Goal: Task Accomplishment & Management: Manage account settings

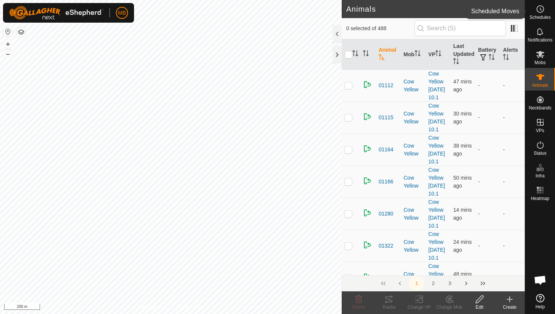
click at [541, 12] on icon at bounding box center [540, 9] width 9 height 9
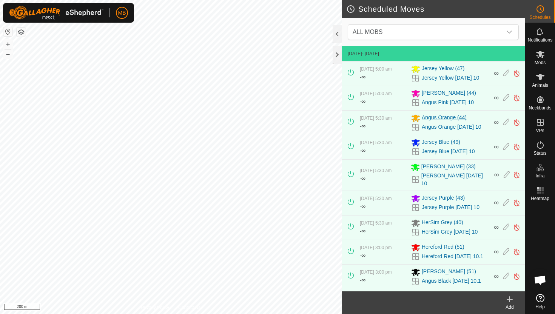
scroll to position [63, 0]
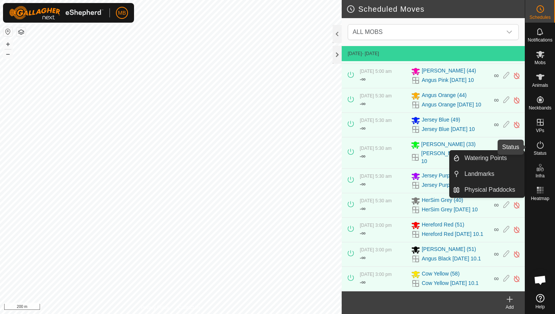
click at [540, 146] on icon at bounding box center [540, 144] width 9 height 9
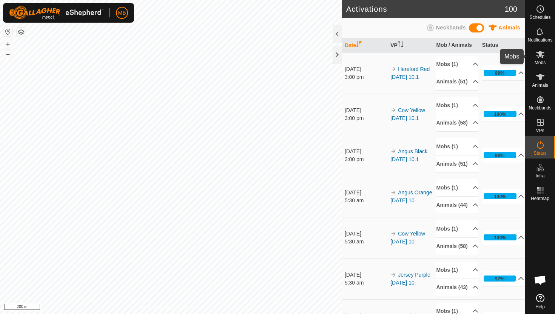
click at [540, 56] on icon at bounding box center [540, 54] width 8 height 7
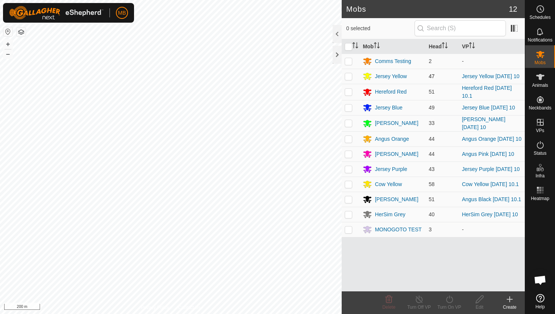
click at [350, 76] on p-checkbox at bounding box center [349, 76] width 8 height 6
checkbox input "true"
click at [448, 300] on icon at bounding box center [449, 299] width 9 height 9
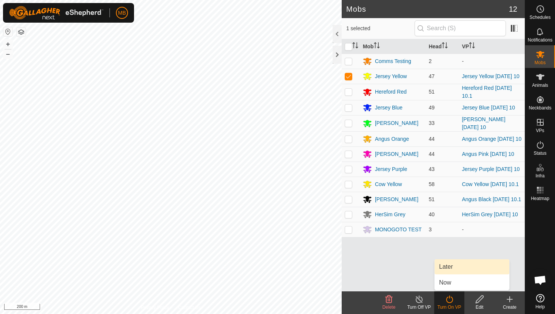
click at [453, 266] on link "Later" at bounding box center [472, 266] width 75 height 15
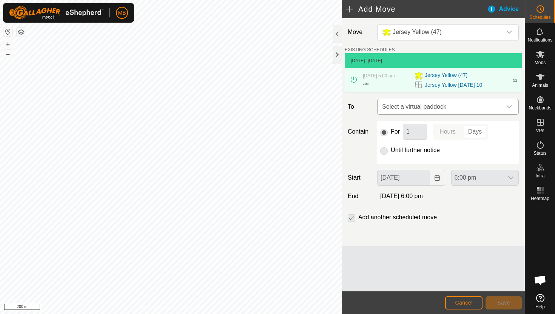
click at [511, 106] on icon "dropdown trigger" at bounding box center [509, 106] width 5 height 3
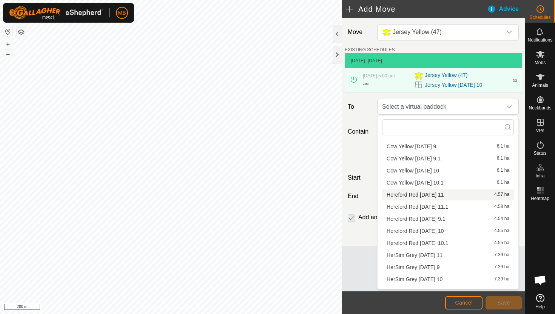
scroll to position [131, 0]
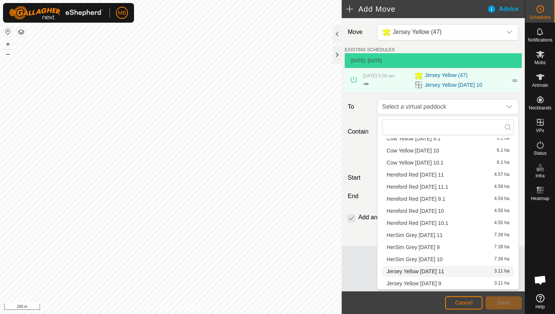
click at [432, 270] on li "Jersey Yellow [DATE] 11 3.11 ha" at bounding box center [448, 271] width 132 height 11
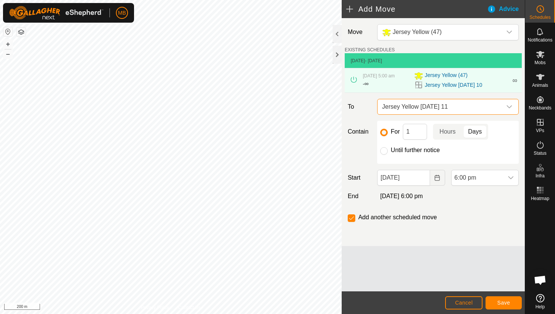
click at [402, 151] on label "Until further notice" at bounding box center [415, 150] width 49 height 6
click at [388, 151] on input "Until further notice" at bounding box center [384, 151] width 8 height 8
radio input "true"
checkbox input "false"
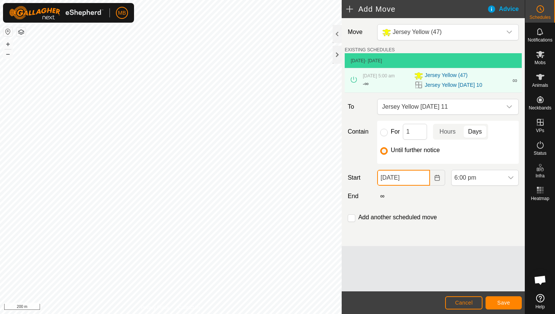
click at [420, 180] on input "[DATE]" at bounding box center [403, 178] width 52 height 16
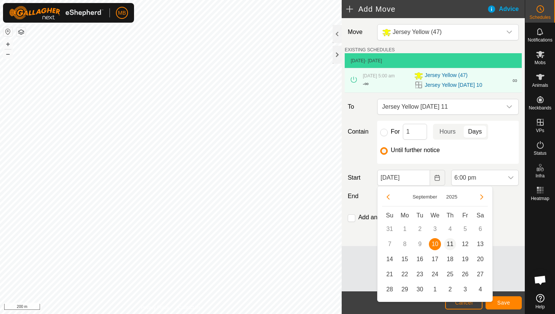
click at [451, 242] on span "11" at bounding box center [450, 244] width 12 height 12
type input "[DATE]"
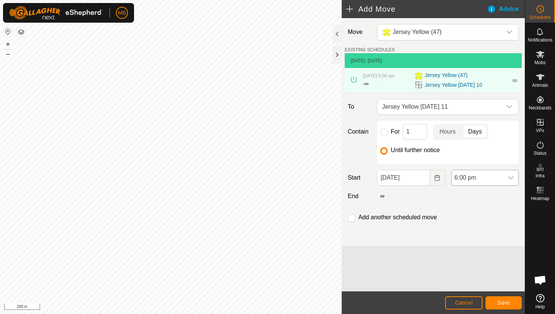
click at [504, 178] on div "dropdown trigger" at bounding box center [510, 177] width 15 height 15
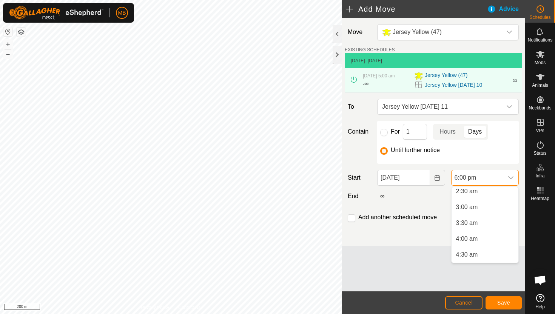
scroll to position [80, 0]
click at [486, 242] on li "4:00 am" at bounding box center [484, 241] width 67 height 15
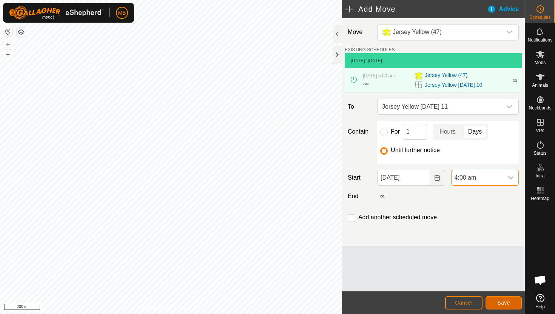
click at [502, 307] on button "Save" at bounding box center [503, 302] width 36 height 13
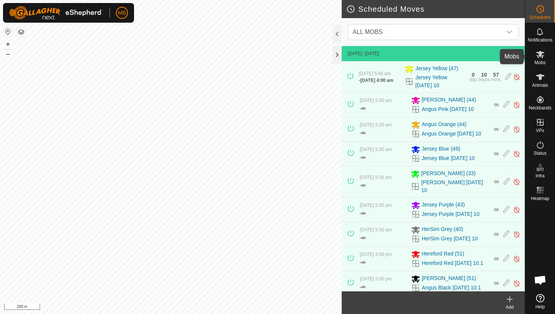
click at [537, 61] on span "Mobs" at bounding box center [540, 62] width 11 height 5
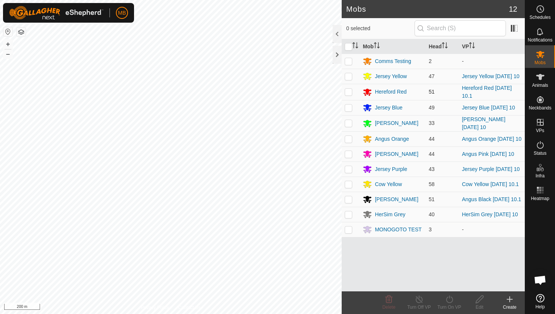
click at [348, 91] on p-checkbox at bounding box center [349, 92] width 8 height 6
checkbox input "true"
click at [451, 299] on icon at bounding box center [449, 299] width 9 height 9
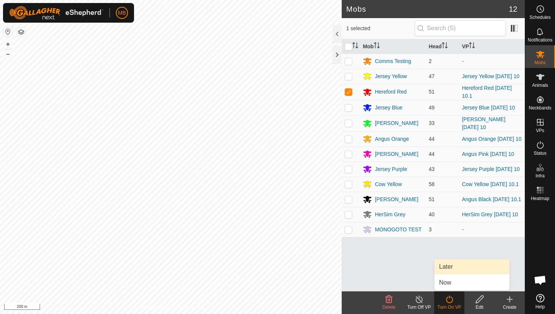
click at [457, 267] on link "Later" at bounding box center [472, 266] width 75 height 15
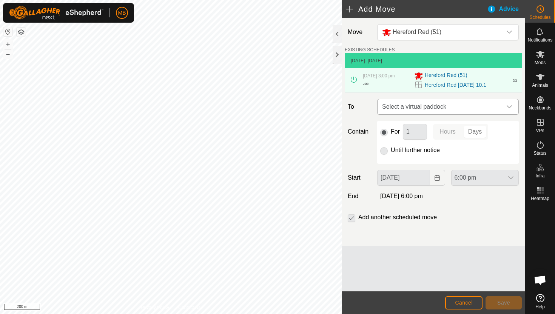
click at [507, 105] on icon "dropdown trigger" at bounding box center [509, 107] width 6 height 6
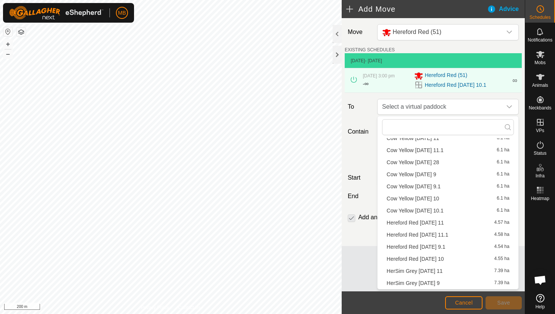
scroll to position [131, 0]
click at [457, 175] on li "Hereford Red [DATE] 11 4.57 ha" at bounding box center [448, 174] width 132 height 11
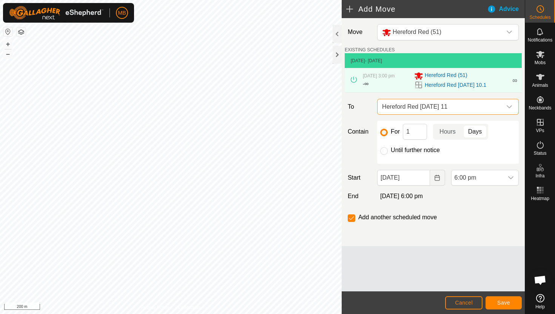
click at [411, 152] on label "Until further notice" at bounding box center [415, 150] width 49 height 6
click at [388, 152] on input "Until further notice" at bounding box center [384, 151] width 8 height 8
radio input "true"
checkbox input "false"
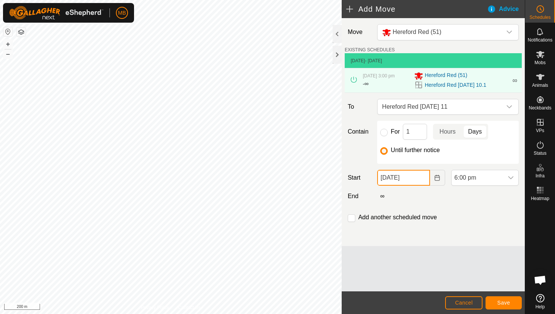
click at [421, 179] on input "[DATE]" at bounding box center [403, 178] width 52 height 16
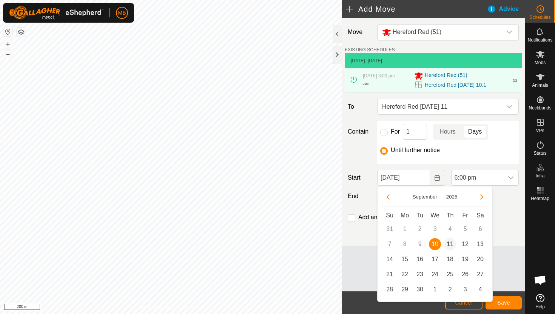
click at [453, 243] on span "11" at bounding box center [450, 244] width 12 height 12
type input "[DATE]"
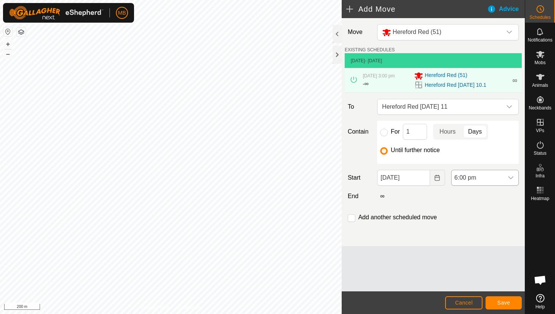
click at [495, 177] on span "6:00 pm" at bounding box center [477, 177] width 52 height 15
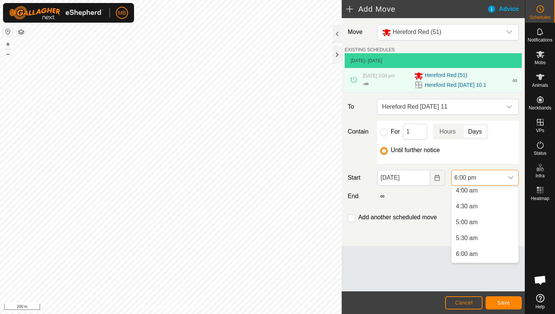
scroll to position [134, 0]
click at [487, 217] on li "5:00 am" at bounding box center [484, 218] width 67 height 15
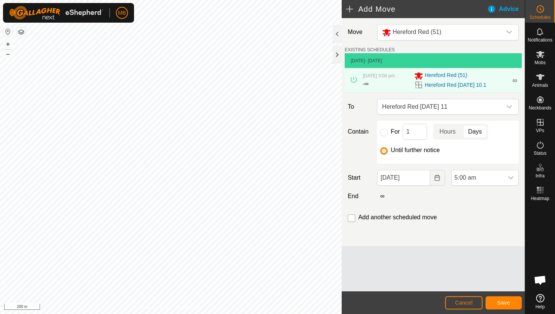
click at [353, 219] on input "checkbox" at bounding box center [352, 218] width 8 height 8
checkbox input "true"
click at [500, 303] on span "Save" at bounding box center [503, 303] width 13 height 6
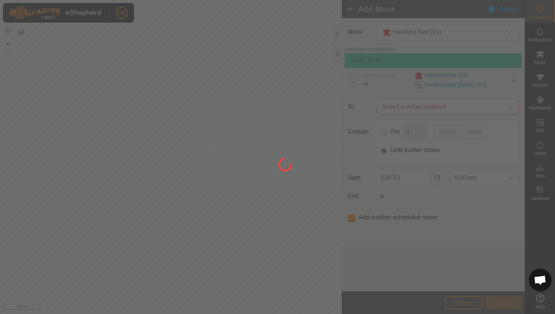
type input "[DATE]"
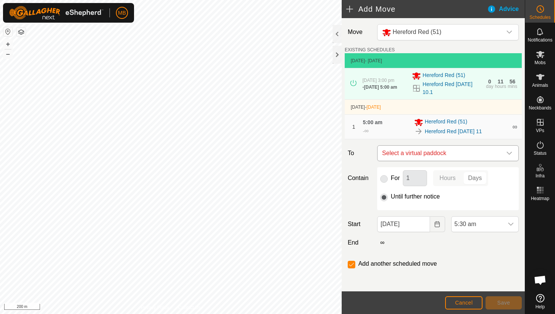
click at [507, 154] on icon "dropdown trigger" at bounding box center [509, 153] width 5 height 3
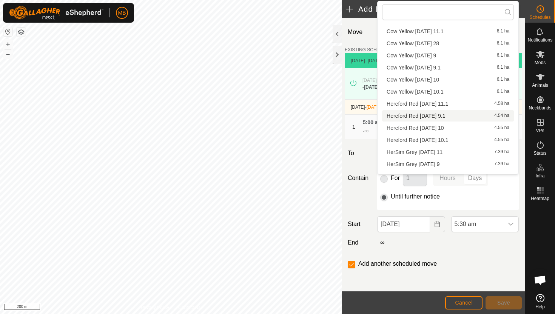
scroll to position [95, 0]
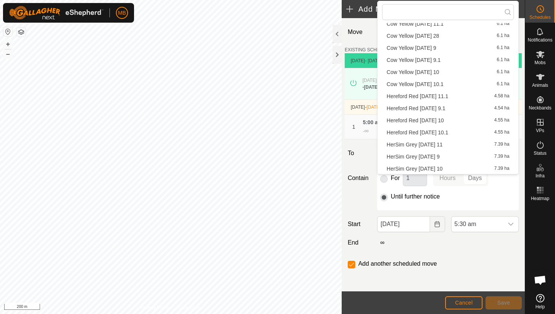
click at [462, 97] on li "Hereford Red [DATE] 11.1 4.58 ha" at bounding box center [448, 96] width 132 height 11
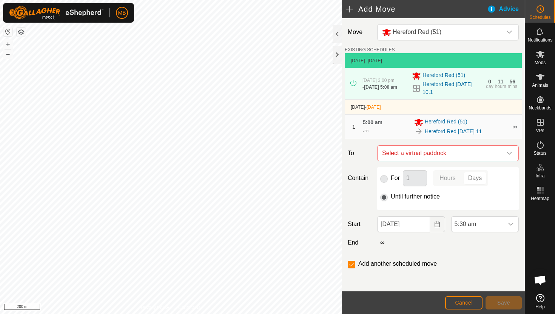
checkbox input "false"
click at [496, 228] on span "5:30 am" at bounding box center [477, 224] width 52 height 15
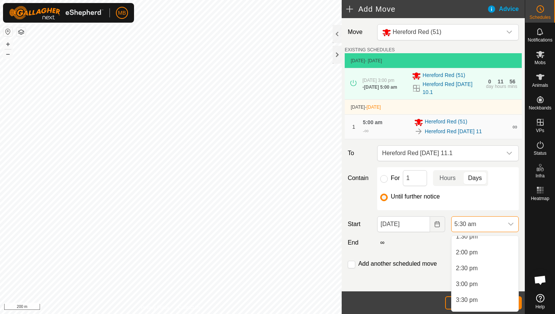
scroll to position [436, 0]
click at [478, 285] on li "3:00 pm" at bounding box center [484, 283] width 67 height 15
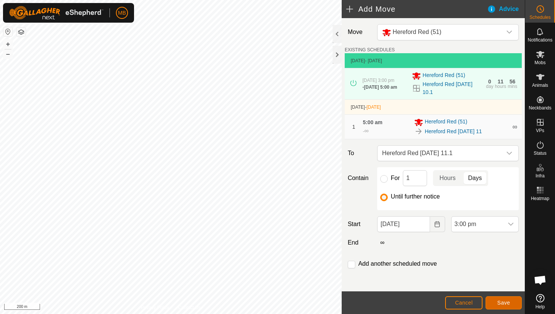
click at [501, 305] on span "Save" at bounding box center [503, 303] width 13 height 6
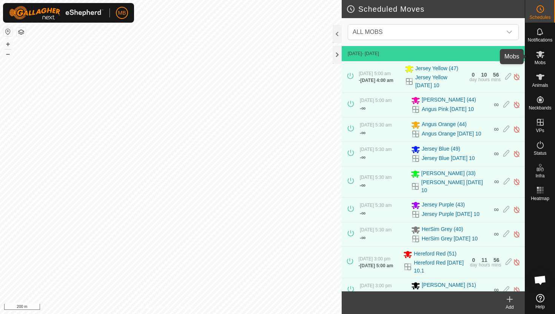
click at [540, 59] on es-mob-svg-icon at bounding box center [540, 54] width 14 height 12
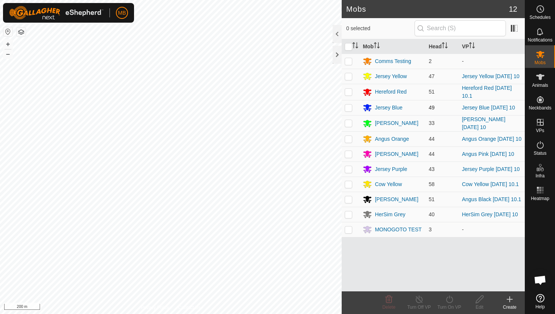
click at [349, 108] on p-checkbox at bounding box center [349, 108] width 8 height 6
checkbox input "true"
click at [450, 300] on icon at bounding box center [449, 299] width 9 height 9
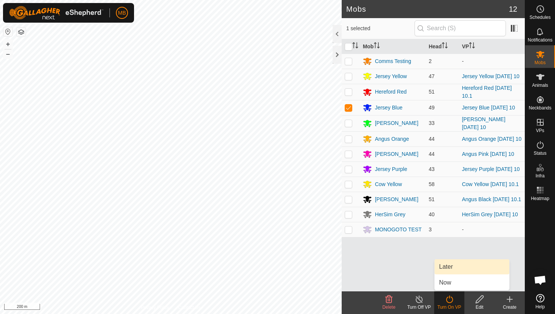
click at [458, 265] on link "Later" at bounding box center [472, 266] width 75 height 15
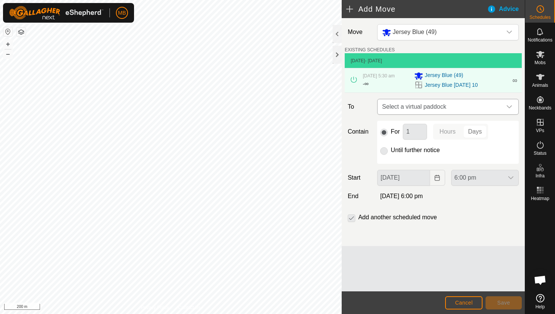
click at [505, 107] on div "dropdown trigger" at bounding box center [509, 106] width 15 height 15
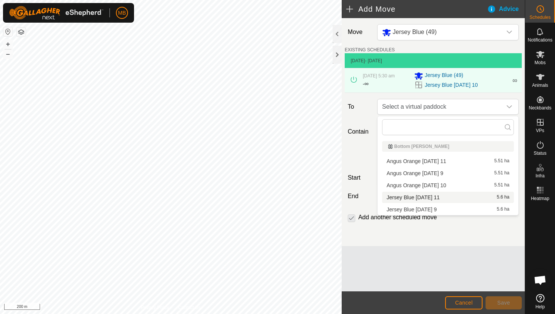
click at [442, 196] on li "Jersey Blue [DATE] 11 5.6 ha" at bounding box center [448, 197] width 132 height 11
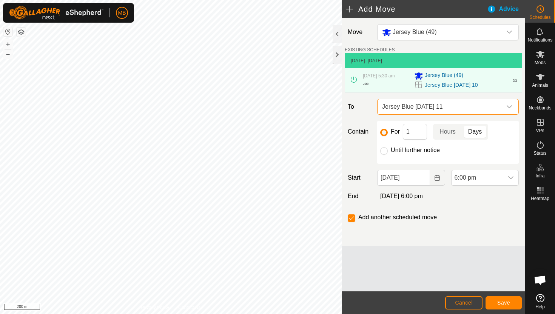
click at [424, 148] on label "Until further notice" at bounding box center [415, 150] width 49 height 6
click at [388, 148] on input "Until further notice" at bounding box center [384, 151] width 8 height 8
radio input "true"
checkbox input "false"
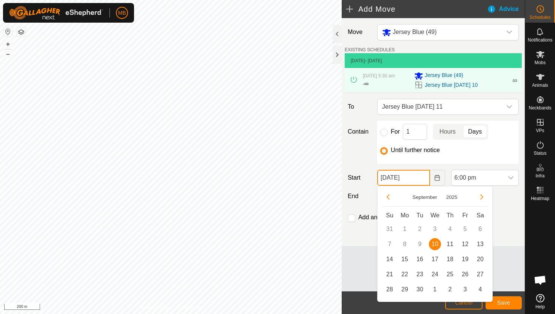
click at [422, 179] on input "[DATE]" at bounding box center [403, 178] width 52 height 16
click at [449, 242] on span "11" at bounding box center [450, 244] width 12 height 12
type input "[DATE]"
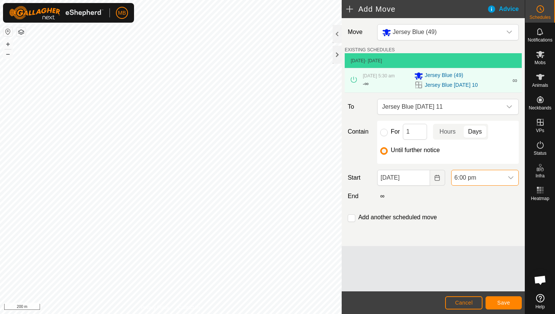
click at [497, 178] on span "6:00 pm" at bounding box center [477, 177] width 52 height 15
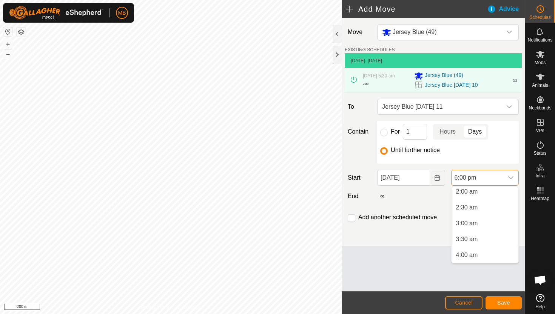
scroll to position [65, 0]
click at [494, 206] on li "4:30 am" at bounding box center [484, 203] width 67 height 15
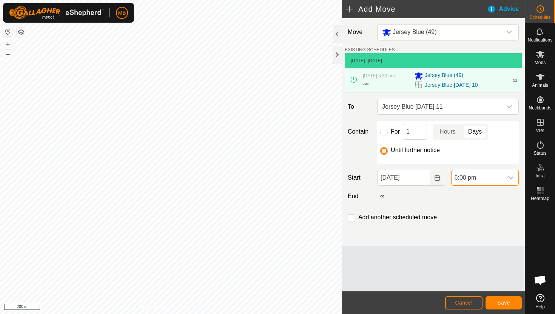
scroll to position [510, 0]
click at [504, 304] on span "Save" at bounding box center [503, 303] width 13 height 6
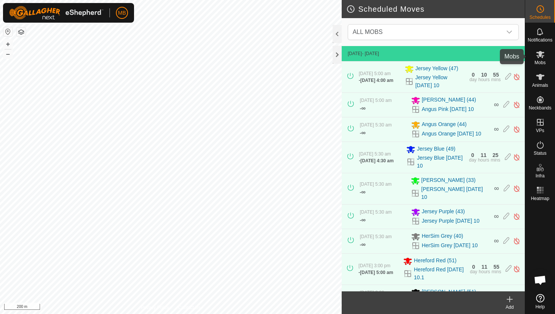
click at [541, 60] on span "Mobs" at bounding box center [540, 62] width 11 height 5
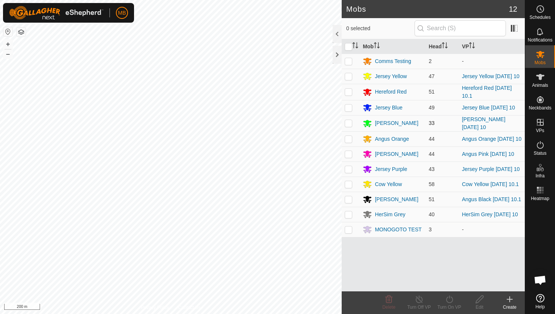
click at [351, 126] on p-checkbox at bounding box center [349, 123] width 8 height 6
checkbox input "true"
click at [450, 298] on icon at bounding box center [449, 299] width 9 height 9
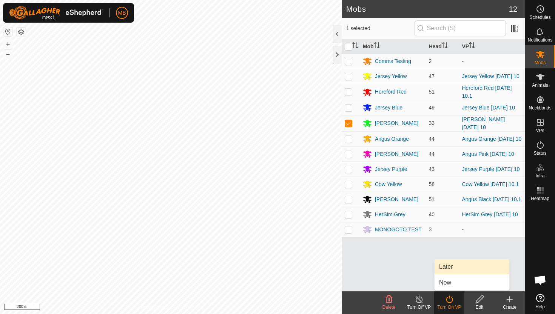
click at [453, 268] on link "Later" at bounding box center [472, 266] width 75 height 15
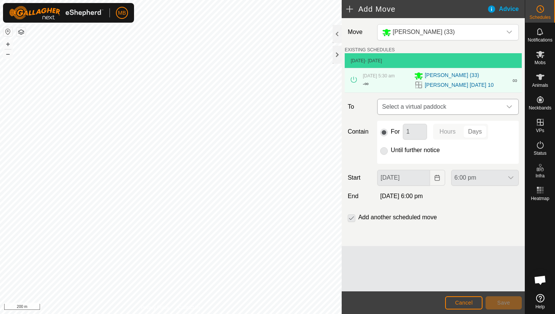
click at [507, 105] on icon "dropdown trigger" at bounding box center [509, 107] width 6 height 6
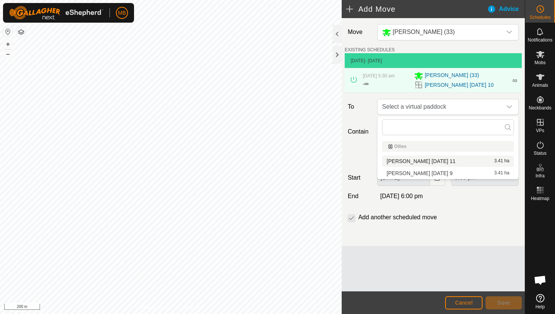
click at [445, 159] on li "[PERSON_NAME] [DATE] 11 3.41 ha" at bounding box center [448, 161] width 132 height 11
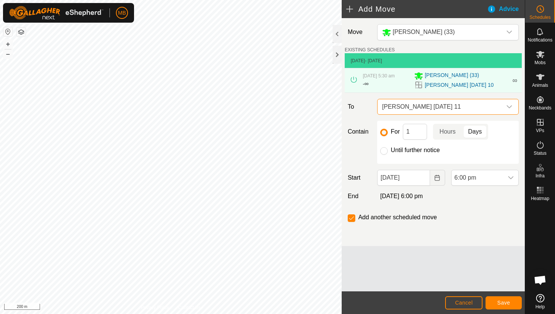
click at [427, 149] on label "Until further notice" at bounding box center [415, 150] width 49 height 6
click at [388, 149] on input "Until further notice" at bounding box center [384, 151] width 8 height 8
radio input "true"
checkbox input "false"
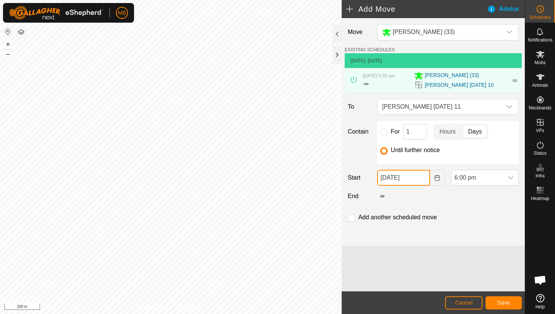
click at [422, 176] on input "[DATE]" at bounding box center [403, 178] width 52 height 16
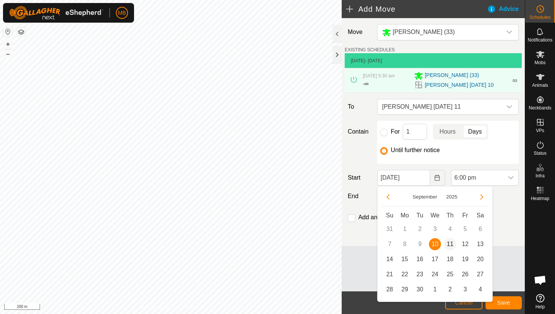
click at [451, 246] on span "11" at bounding box center [450, 244] width 12 height 12
type input "[DATE]"
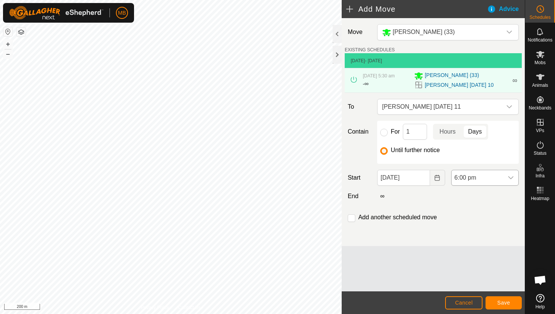
click at [501, 178] on span "6:00 pm" at bounding box center [477, 177] width 52 height 15
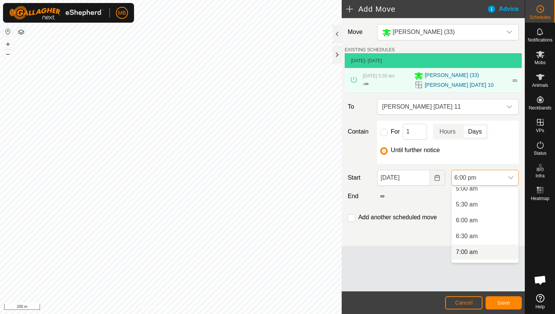
scroll to position [164, 0]
click at [495, 206] on li "5:30 am" at bounding box center [484, 204] width 67 height 15
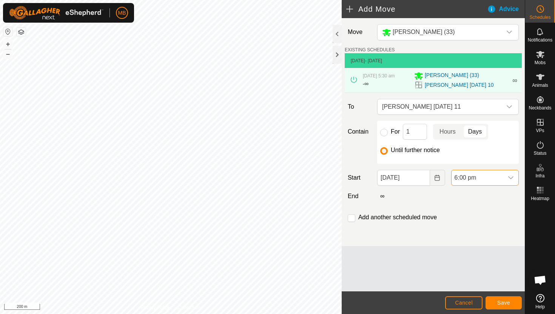
scroll to position [510, 0]
click at [507, 298] on button "Save" at bounding box center [503, 302] width 36 height 13
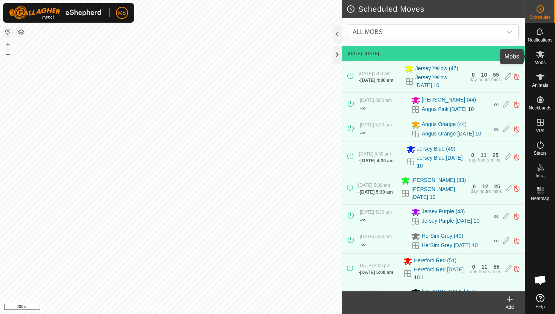
click at [542, 57] on icon at bounding box center [540, 54] width 8 height 7
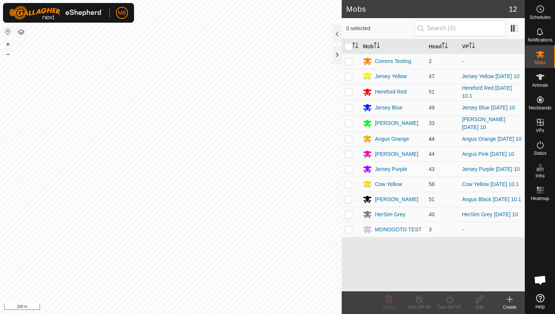
click at [349, 141] on p-checkbox at bounding box center [349, 139] width 8 height 6
checkbox input "true"
click at [449, 299] on icon at bounding box center [449, 299] width 9 height 9
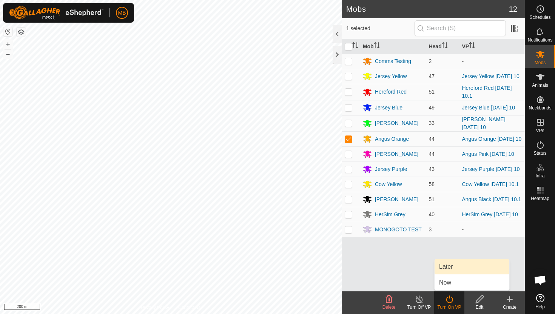
click at [454, 270] on link "Later" at bounding box center [472, 266] width 75 height 15
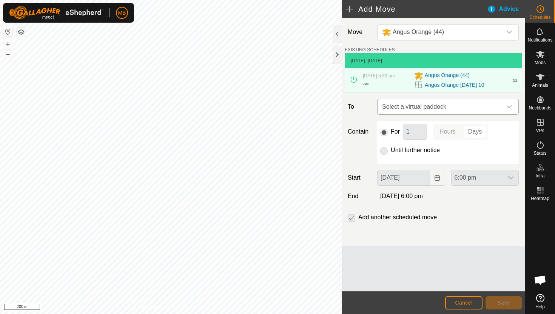
click at [506, 107] on icon "dropdown trigger" at bounding box center [509, 107] width 6 height 6
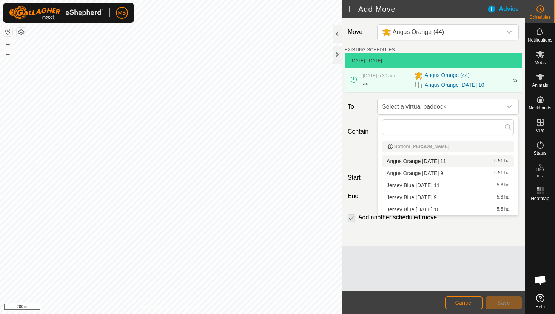
click at [451, 160] on li "Angus Orange [DATE] 11 5.51 ha" at bounding box center [448, 161] width 132 height 11
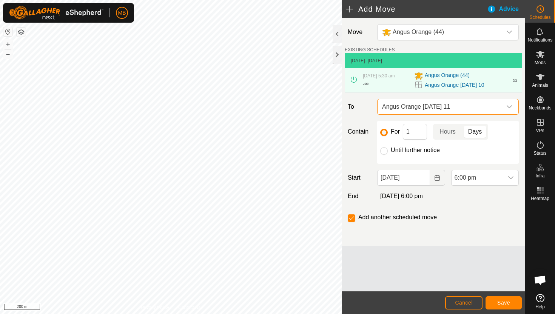
click at [417, 148] on label "Until further notice" at bounding box center [415, 150] width 49 height 6
click at [388, 148] on input "Until further notice" at bounding box center [384, 151] width 8 height 8
radio input "true"
checkbox input "false"
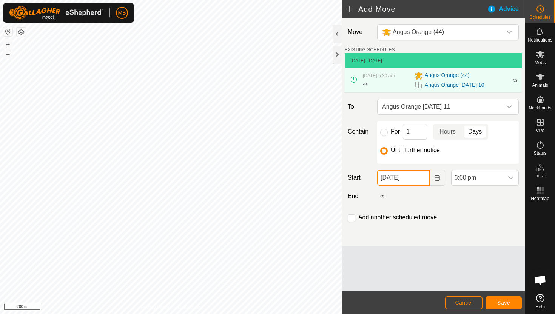
click at [426, 179] on input "[DATE]" at bounding box center [403, 178] width 52 height 16
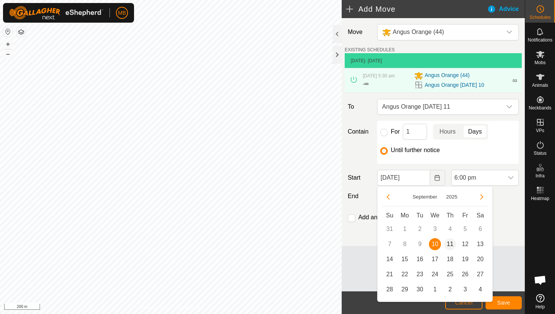
click at [449, 240] on span "11" at bounding box center [450, 244] width 12 height 12
type input "[DATE]"
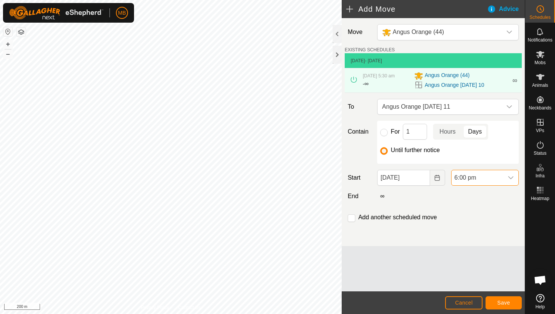
click at [498, 180] on span "6:00 pm" at bounding box center [477, 177] width 52 height 15
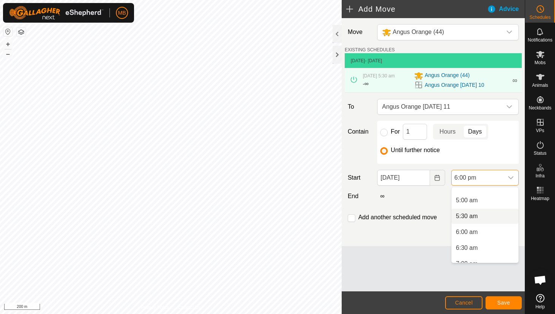
scroll to position [151, 0]
click at [497, 203] on li "4:30 am" at bounding box center [484, 201] width 67 height 15
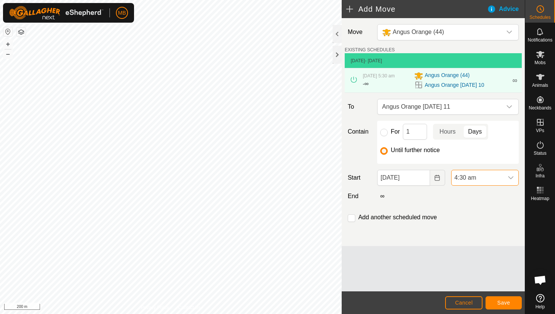
scroll to position [510, 0]
click at [504, 305] on span "Save" at bounding box center [503, 303] width 13 height 6
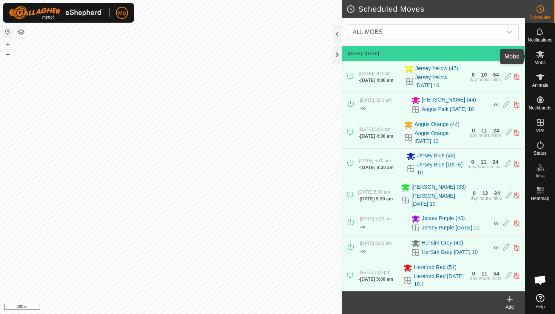
click at [540, 54] on icon at bounding box center [540, 54] width 8 height 7
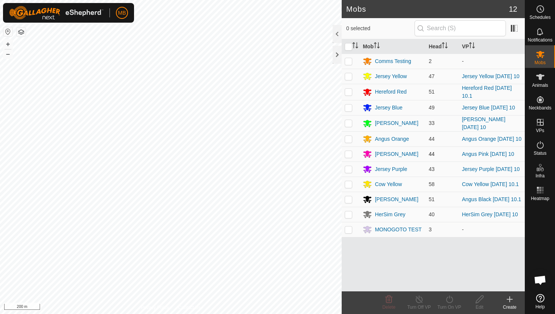
click at [348, 157] on p-checkbox at bounding box center [349, 154] width 8 height 6
checkbox input "true"
click at [447, 300] on icon at bounding box center [449, 299] width 9 height 9
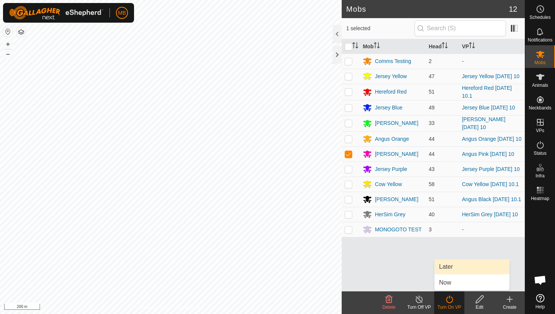
click at [458, 268] on link "Later" at bounding box center [472, 266] width 75 height 15
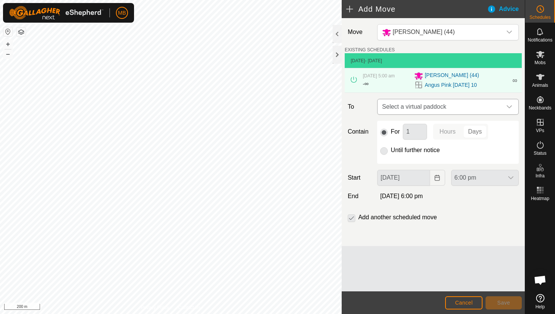
click at [514, 109] on div "dropdown trigger" at bounding box center [509, 106] width 15 height 15
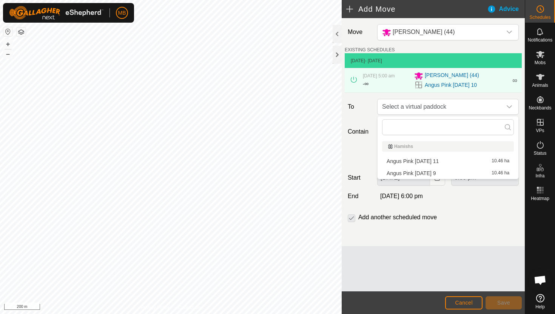
click at [438, 160] on li "[PERSON_NAME] [DATE] 11 10.46 ha" at bounding box center [448, 161] width 132 height 11
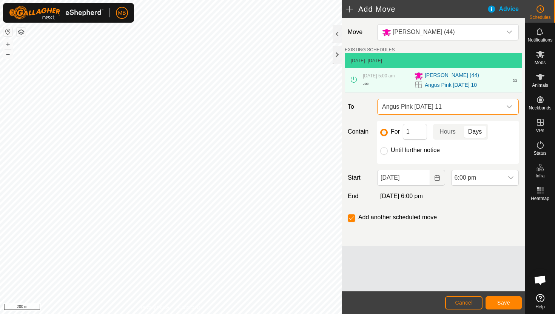
click at [423, 151] on label "Until further notice" at bounding box center [415, 150] width 49 height 6
click at [388, 151] on input "Until further notice" at bounding box center [384, 151] width 8 height 8
radio input "true"
checkbox input "false"
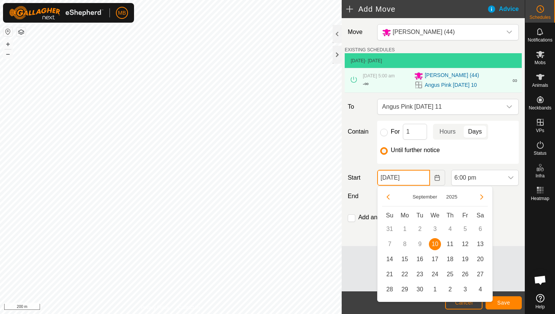
click at [423, 179] on input "[DATE]" at bounding box center [403, 178] width 52 height 16
click at [447, 243] on span "11" at bounding box center [450, 244] width 12 height 12
type input "[DATE]"
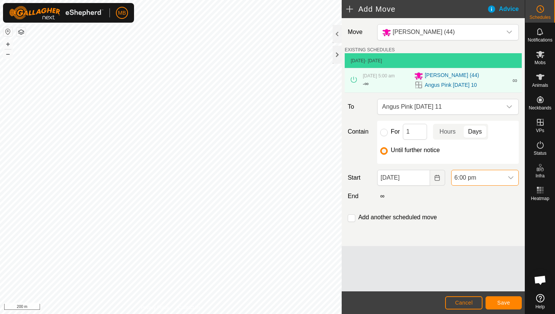
click at [502, 180] on span "6:00 pm" at bounding box center [477, 177] width 52 height 15
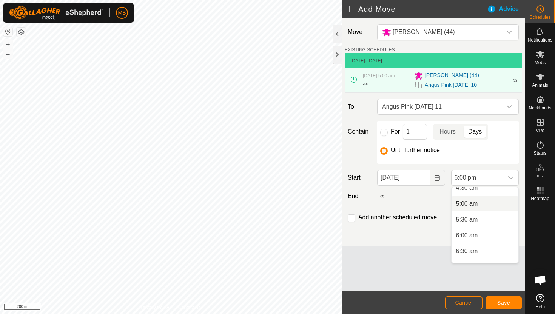
click at [484, 205] on li "5:00 am" at bounding box center [484, 203] width 67 height 15
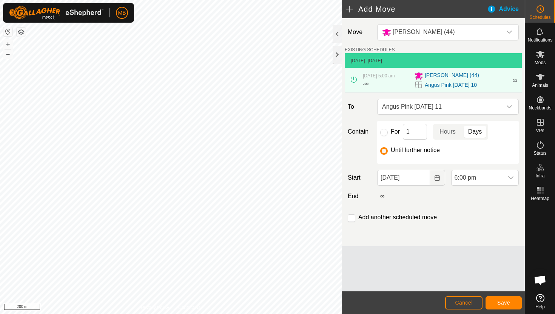
scroll to position [510, 0]
click at [503, 305] on span "Save" at bounding box center [503, 303] width 13 height 6
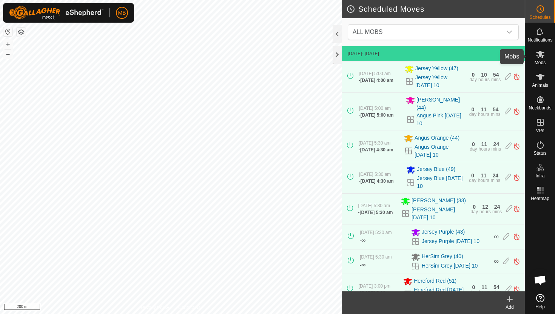
click at [539, 57] on icon at bounding box center [540, 54] width 9 height 9
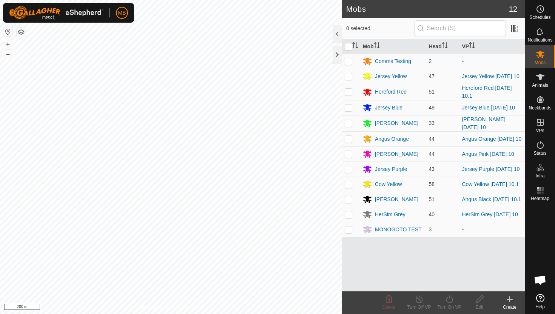
click at [349, 172] on p-checkbox at bounding box center [349, 169] width 8 height 6
checkbox input "true"
click at [448, 298] on icon at bounding box center [449, 299] width 9 height 9
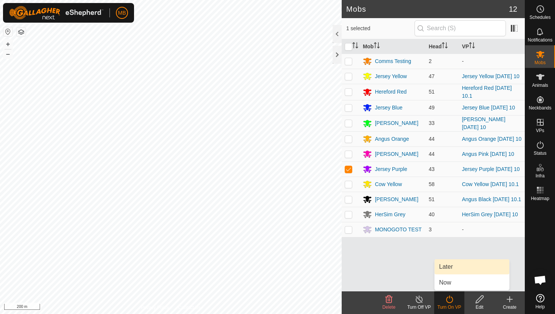
click at [455, 269] on link "Later" at bounding box center [472, 266] width 75 height 15
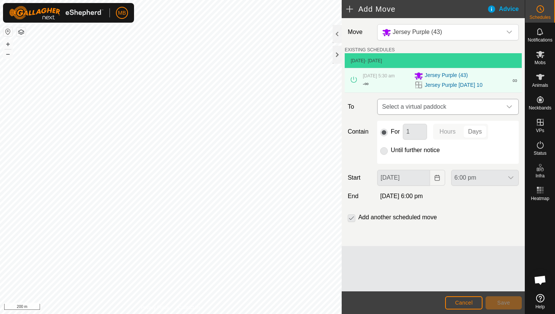
click at [504, 110] on div "dropdown trigger" at bounding box center [509, 106] width 15 height 15
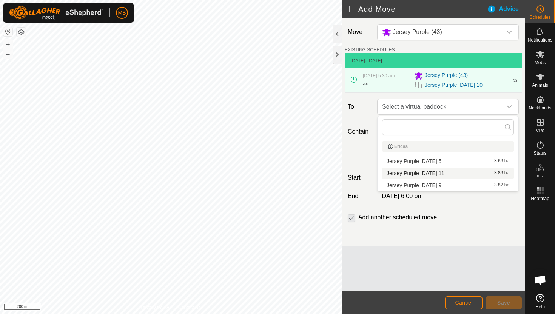
click at [458, 174] on li "Jersey Purple [DATE] 11 3.89 ha" at bounding box center [448, 173] width 132 height 11
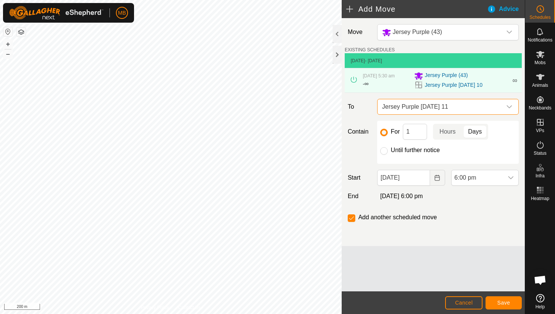
click at [427, 150] on label "Until further notice" at bounding box center [415, 150] width 49 height 6
click at [388, 150] on input "Until further notice" at bounding box center [384, 151] width 8 height 8
radio input "true"
checkbox input "false"
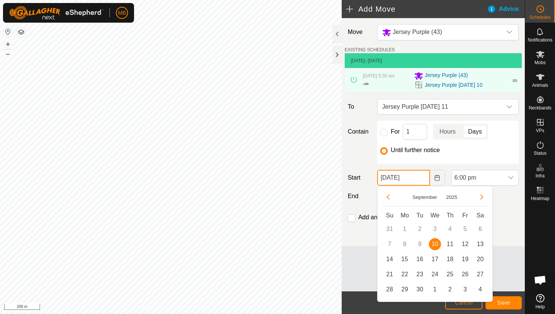
click at [428, 176] on input "[DATE]" at bounding box center [403, 178] width 52 height 16
click at [449, 247] on span "11" at bounding box center [450, 244] width 12 height 12
type input "[DATE]"
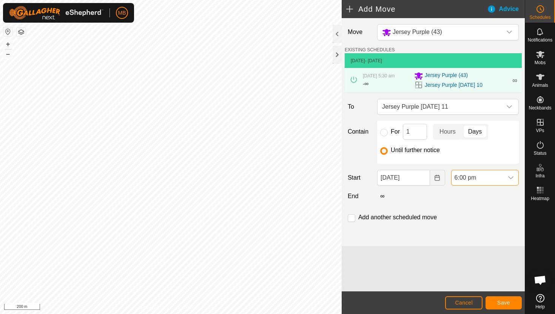
click at [499, 180] on span "6:00 pm" at bounding box center [477, 177] width 52 height 15
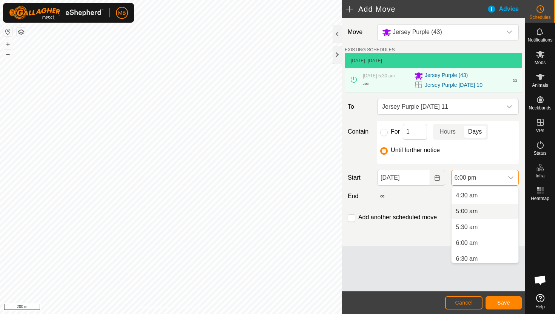
scroll to position [142, 0]
click at [493, 211] on li "5:00 am" at bounding box center [484, 211] width 67 height 15
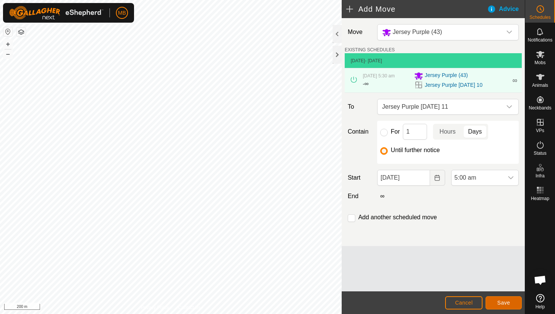
click at [509, 301] on span "Save" at bounding box center [503, 303] width 13 height 6
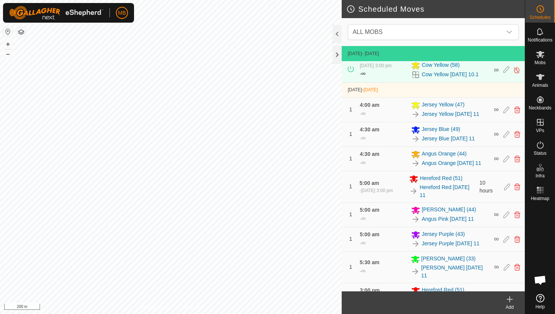
scroll to position [310, 0]
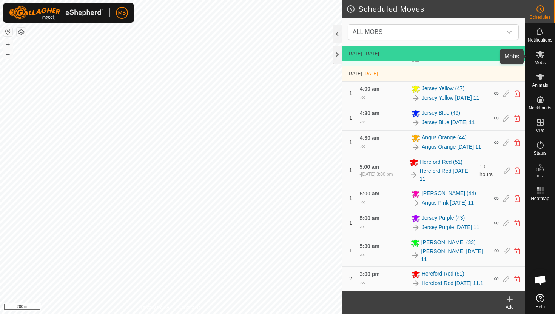
click at [542, 57] on icon at bounding box center [540, 54] width 8 height 7
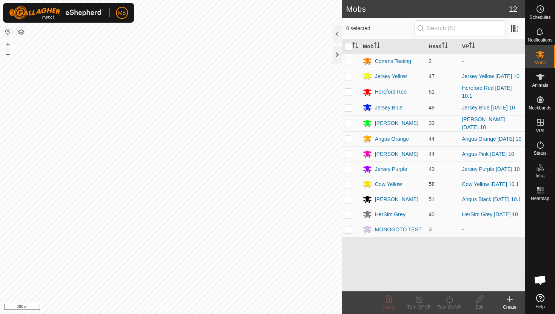
click at [346, 187] on p-checkbox at bounding box center [349, 184] width 8 height 6
checkbox input "true"
click at [449, 298] on icon at bounding box center [449, 300] width 7 height 8
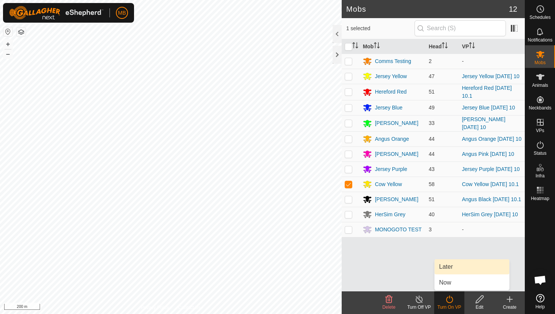
click at [457, 266] on link "Later" at bounding box center [472, 266] width 75 height 15
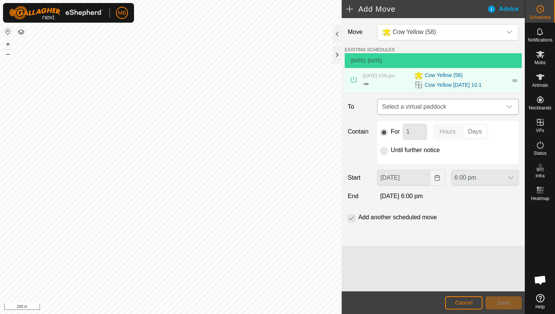
click at [508, 105] on icon "dropdown trigger" at bounding box center [509, 107] width 6 height 6
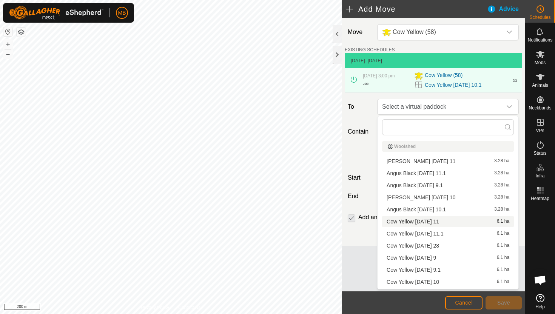
click at [439, 220] on li "Cow Yellow [DATE] 11 6.1 ha" at bounding box center [448, 221] width 132 height 11
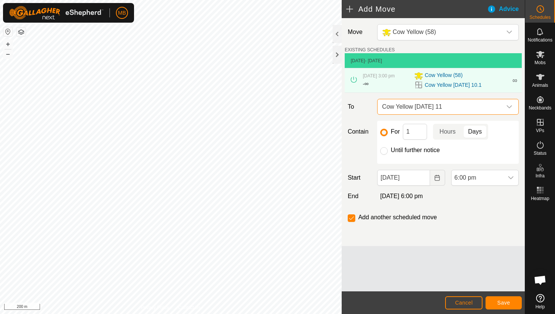
click at [420, 150] on label "Until further notice" at bounding box center [415, 150] width 49 height 6
click at [388, 150] on input "Until further notice" at bounding box center [384, 151] width 8 height 8
radio input "true"
checkbox input "false"
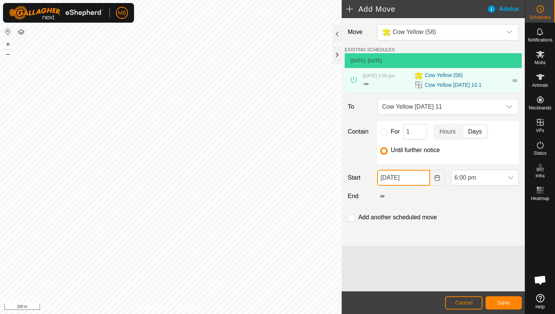
click at [424, 180] on input "[DATE]" at bounding box center [403, 178] width 52 height 16
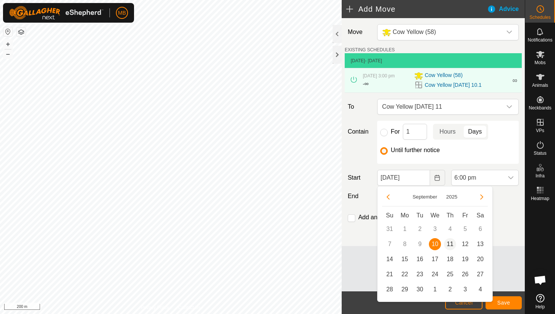
click at [451, 244] on span "11" at bounding box center [450, 244] width 12 height 12
type input "[DATE]"
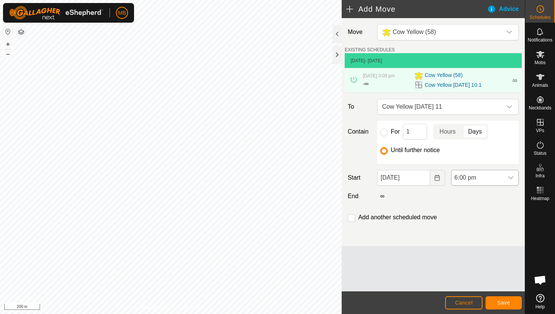
click at [493, 179] on span "6:00 pm" at bounding box center [477, 177] width 52 height 15
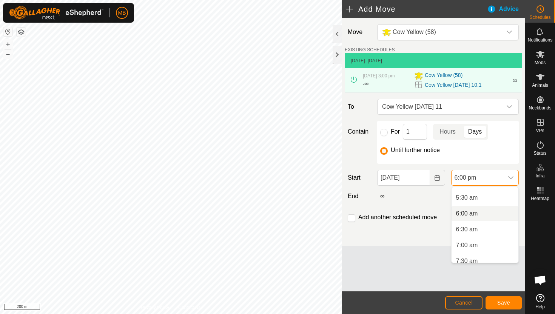
click at [488, 210] on li "6:00 am" at bounding box center [484, 213] width 67 height 15
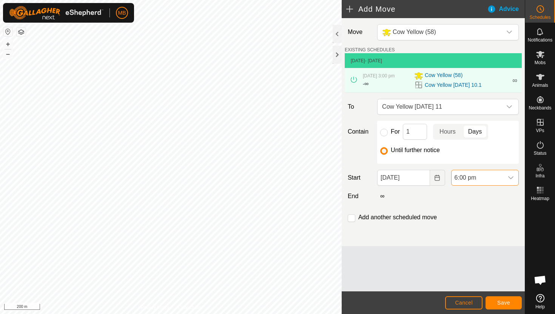
scroll to position [510, 0]
click at [351, 217] on input "checkbox" at bounding box center [352, 218] width 8 height 8
checkbox input "true"
click at [502, 304] on span "Save" at bounding box center [503, 303] width 13 height 6
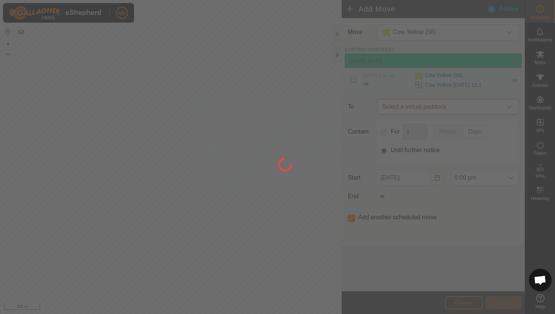
type input "[DATE]"
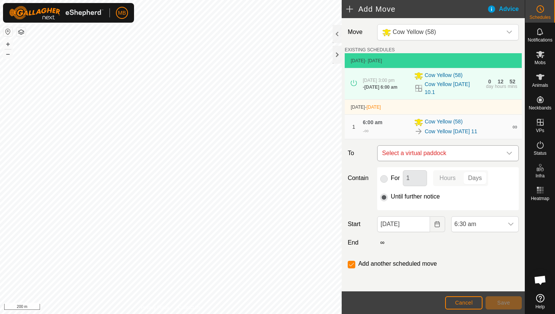
click at [510, 155] on icon "dropdown trigger" at bounding box center [509, 153] width 5 height 3
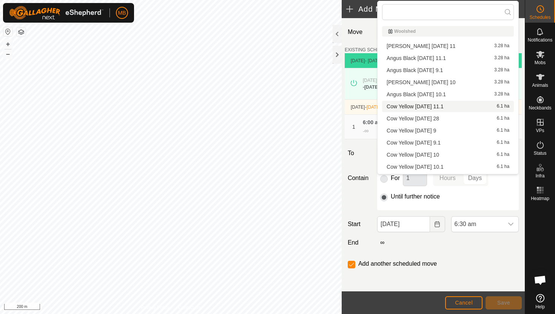
click at [453, 104] on li "Cow Yellow [DATE] 11.1 6.1 ha" at bounding box center [448, 106] width 132 height 11
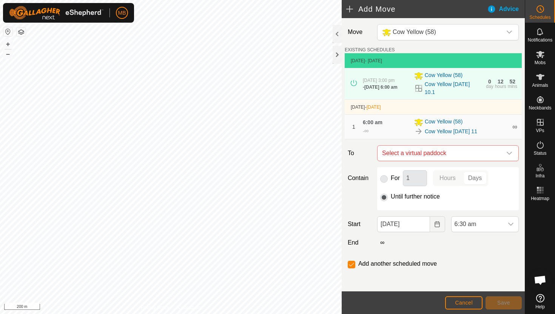
checkbox input "false"
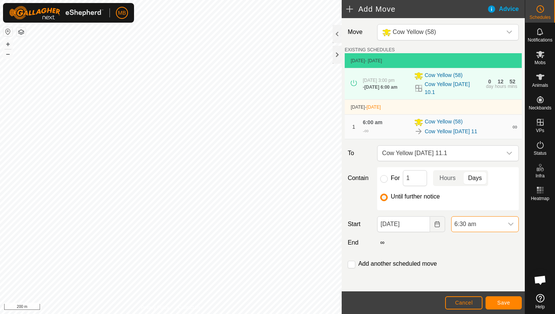
click at [492, 229] on span "6:30 am" at bounding box center [477, 224] width 52 height 15
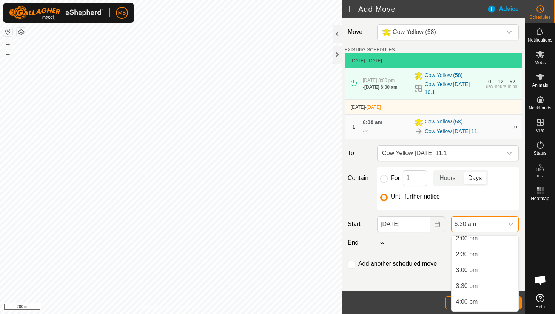
scroll to position [450, 0]
click at [499, 265] on li "3:00 pm" at bounding box center [484, 268] width 67 height 15
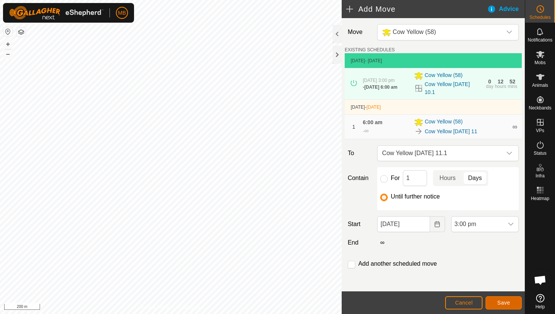
click at [505, 304] on span "Save" at bounding box center [503, 303] width 13 height 6
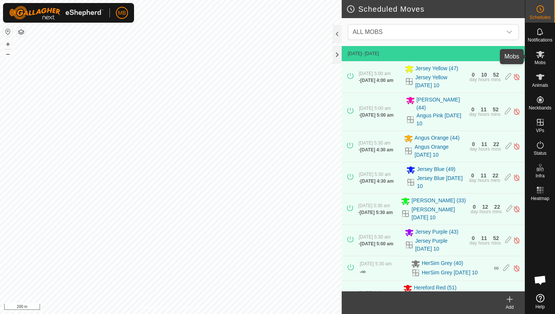
click at [542, 54] on icon at bounding box center [540, 54] width 9 height 9
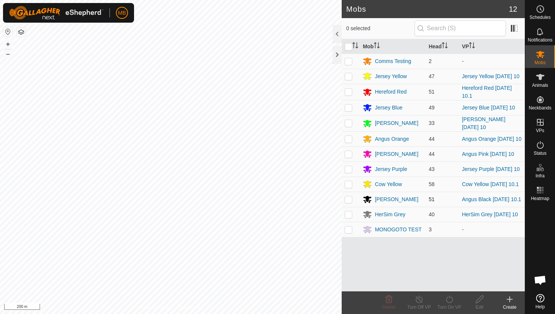
click at [350, 202] on p-checkbox at bounding box center [349, 199] width 8 height 6
checkbox input "true"
click at [450, 300] on icon at bounding box center [449, 299] width 9 height 9
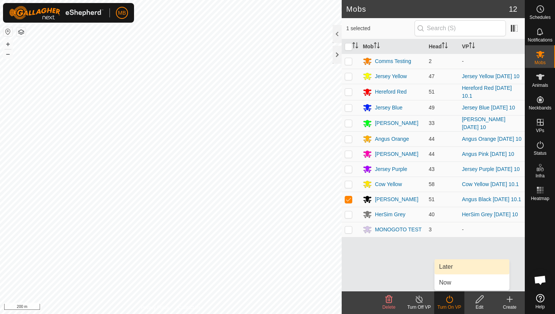
click at [453, 267] on link "Later" at bounding box center [472, 266] width 75 height 15
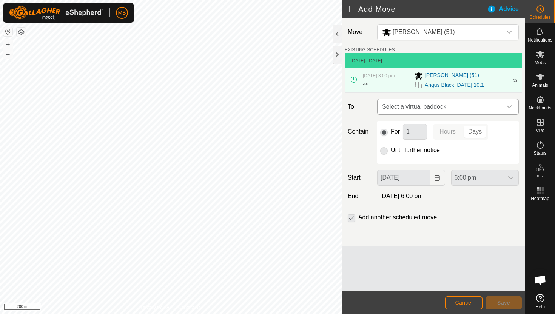
click at [506, 106] on icon "dropdown trigger" at bounding box center [509, 107] width 6 height 6
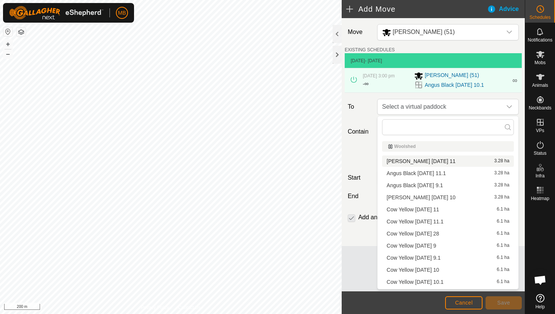
click at [446, 159] on li "[PERSON_NAME] [DATE] 11 3.28 ha" at bounding box center [448, 161] width 132 height 11
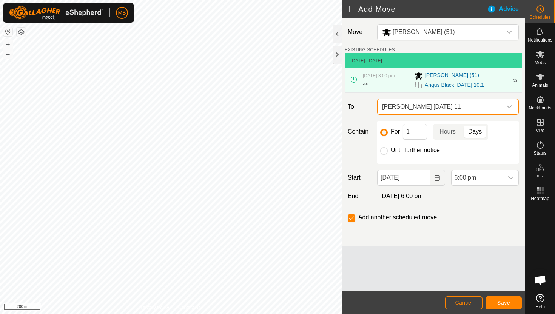
click at [425, 149] on label "Until further notice" at bounding box center [415, 150] width 49 height 6
click at [388, 149] on input "Until further notice" at bounding box center [384, 151] width 8 height 8
radio input "true"
checkbox input "false"
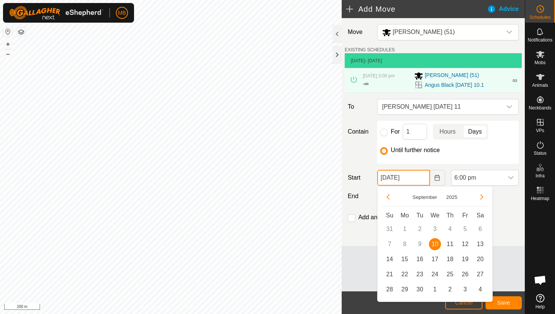
click at [426, 180] on input "[DATE]" at bounding box center [403, 178] width 52 height 16
click at [450, 243] on span "11" at bounding box center [450, 244] width 12 height 12
type input "[DATE]"
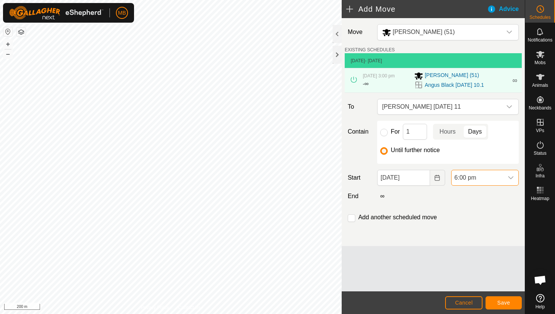
click at [498, 181] on span "6:00 pm" at bounding box center [477, 177] width 52 height 15
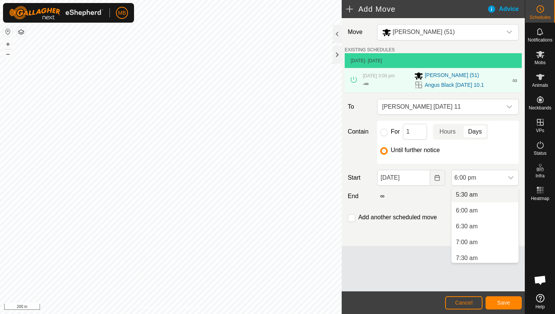
click at [497, 196] on li "5:30 am" at bounding box center [484, 194] width 67 height 15
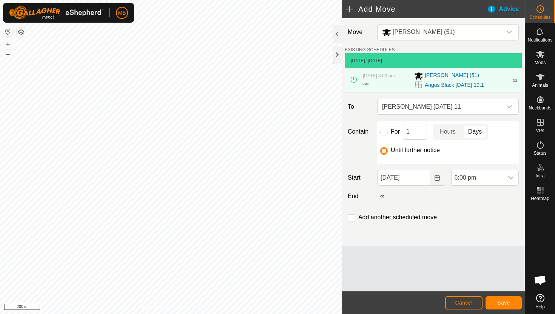
scroll to position [510, 0]
click at [378, 217] on label "Add another scheduled move" at bounding box center [397, 217] width 79 height 6
click at [353, 219] on input "checkbox" at bounding box center [352, 218] width 8 height 8
checkbox input "true"
click at [502, 301] on span "Save" at bounding box center [503, 303] width 13 height 6
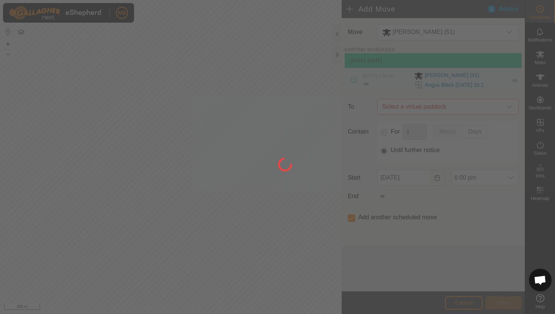
type input "[DATE]"
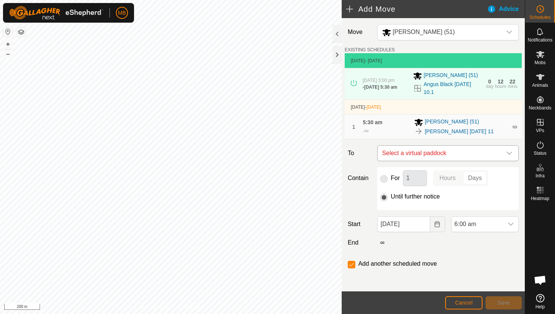
click at [509, 154] on icon "dropdown trigger" at bounding box center [509, 153] width 6 height 6
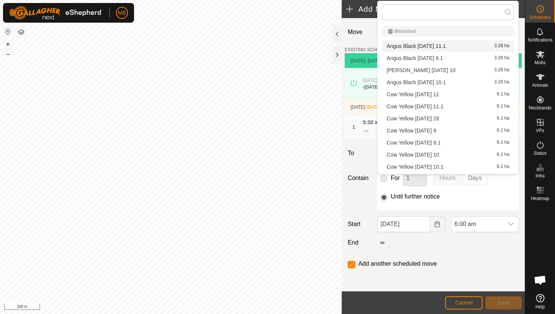
click at [465, 48] on li "[PERSON_NAME] [DATE] 11.1 3.28 ha" at bounding box center [448, 45] width 132 height 11
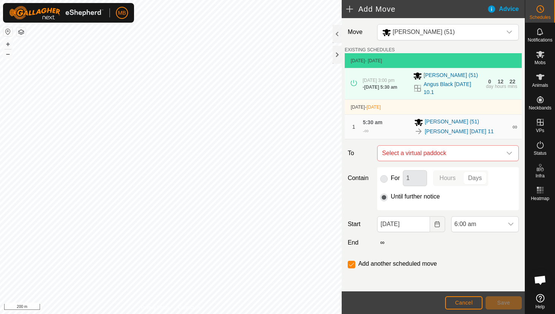
checkbox input "false"
click at [488, 227] on span "6:00 am" at bounding box center [477, 224] width 52 height 15
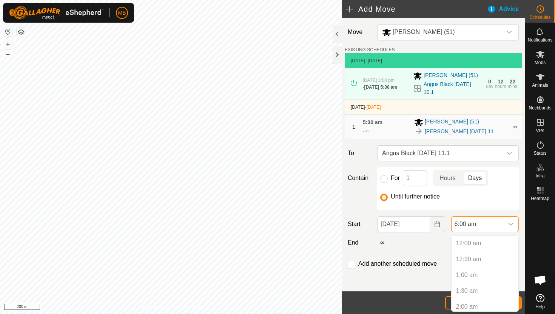
scroll to position [130, 0]
click at [488, 278] on li "3:00 pm" at bounding box center [484, 277] width 67 height 15
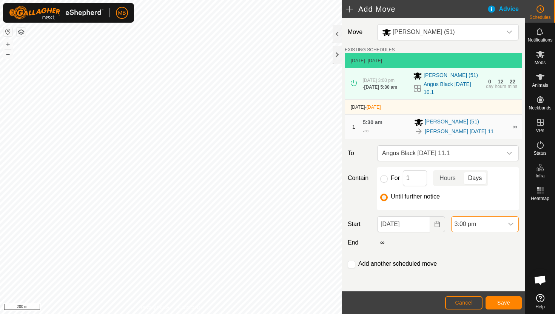
scroll to position [190, 0]
click at [495, 304] on button "Save" at bounding box center [503, 302] width 36 height 13
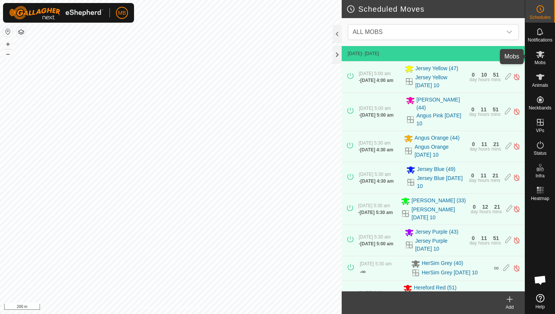
click at [541, 57] on icon at bounding box center [540, 54] width 9 height 9
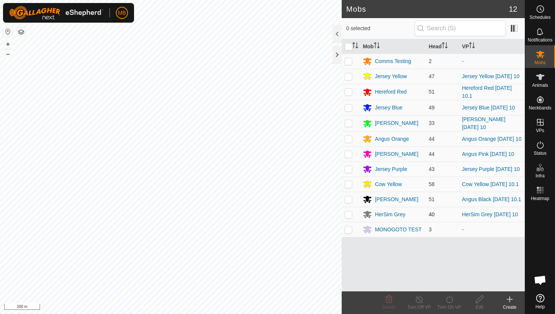
click at [348, 217] on p-checkbox at bounding box center [349, 214] width 8 height 6
checkbox input "true"
click at [452, 302] on icon at bounding box center [449, 299] width 9 height 9
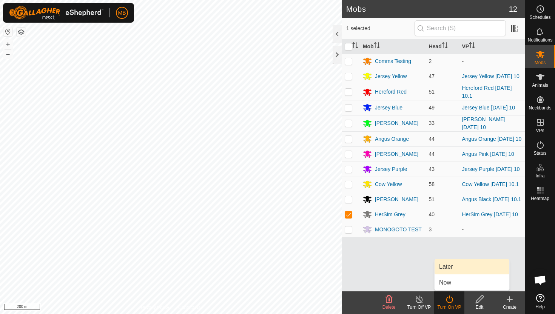
click at [452, 264] on link "Later" at bounding box center [472, 266] width 75 height 15
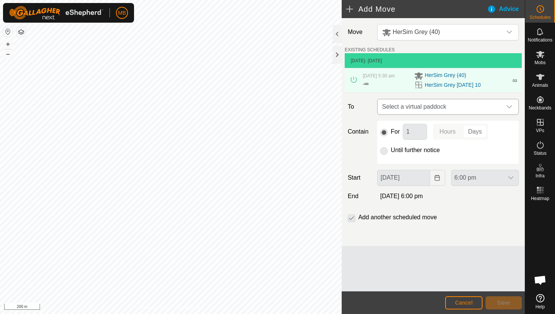
click at [503, 104] on div "dropdown trigger" at bounding box center [509, 106] width 15 height 15
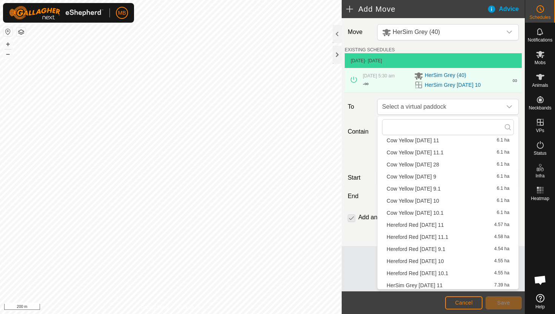
scroll to position [131, 0]
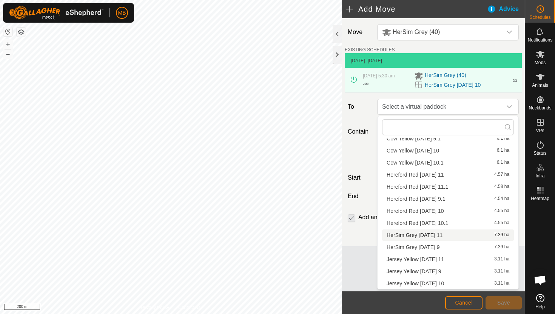
click at [445, 236] on li "HerSim Grey [DATE] 11 7.39 ha" at bounding box center [448, 235] width 132 height 11
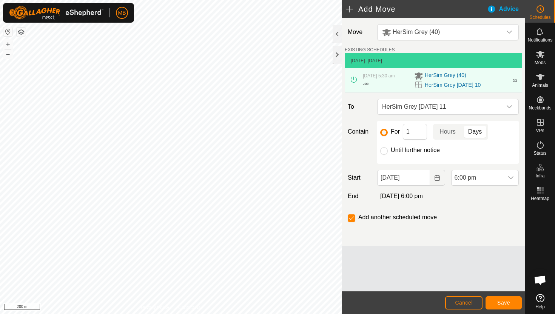
click at [409, 151] on label "Until further notice" at bounding box center [415, 150] width 49 height 6
click at [388, 151] on input "Until further notice" at bounding box center [384, 151] width 8 height 8
radio input "true"
checkbox input "false"
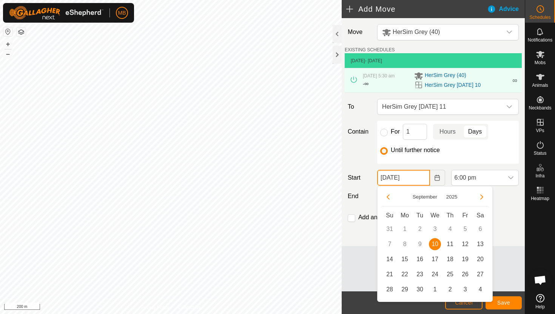
click at [419, 180] on input "[DATE]" at bounding box center [403, 178] width 52 height 16
click at [452, 247] on span "11" at bounding box center [450, 244] width 12 height 12
type input "[DATE]"
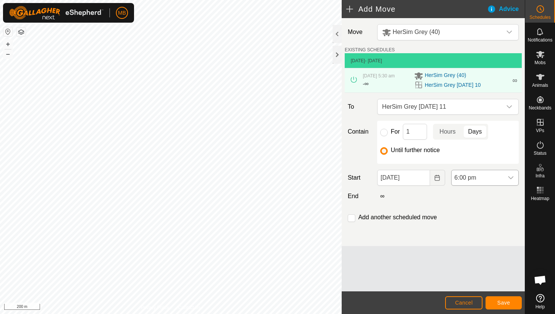
click at [495, 179] on span "6:00 pm" at bounding box center [477, 177] width 52 height 15
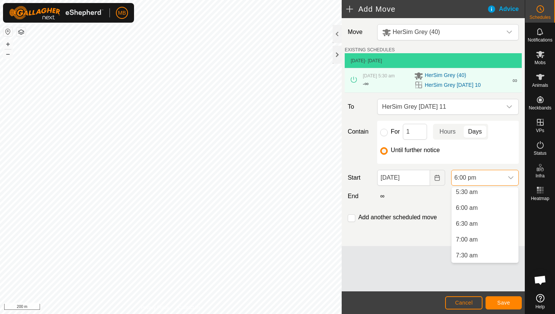
scroll to position [176, 0]
click at [490, 194] on li "5:30 am" at bounding box center [484, 194] width 67 height 15
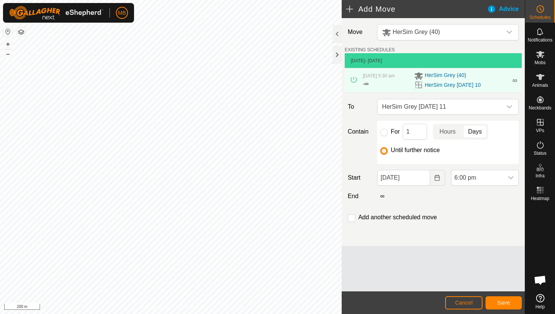
scroll to position [510, 0]
click at [508, 300] on span "Save" at bounding box center [503, 303] width 13 height 6
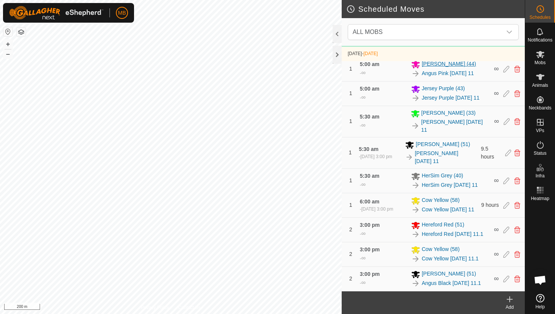
scroll to position [460, 0]
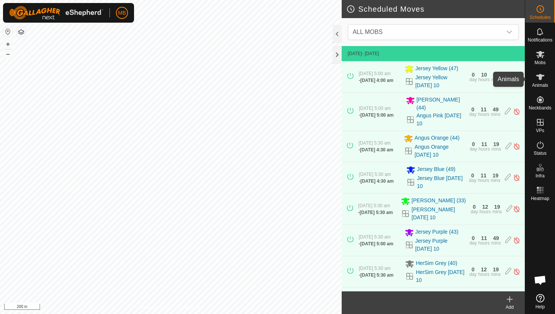
click at [538, 77] on icon at bounding box center [540, 76] width 9 height 9
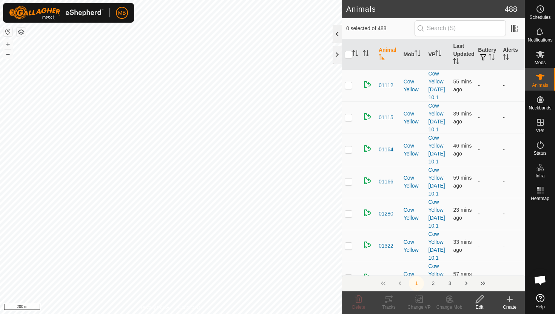
click at [334, 36] on div at bounding box center [337, 34] width 9 height 18
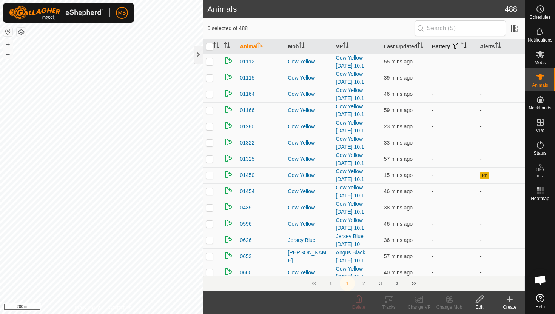
click at [464, 43] on icon "Activate to sort" at bounding box center [464, 45] width 6 height 6
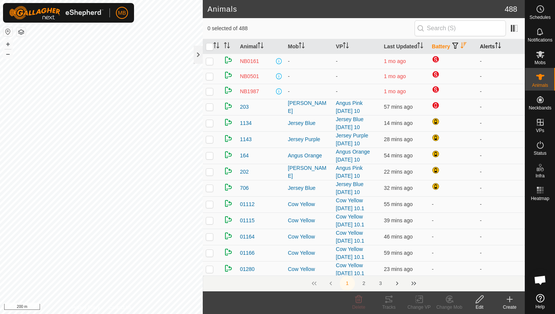
click at [500, 46] on icon "Activate to sort" at bounding box center [498, 45] width 6 height 6
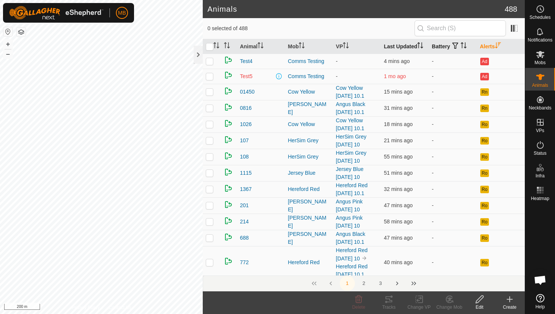
click at [422, 45] on icon "Activate to sort" at bounding box center [420, 45] width 6 height 6
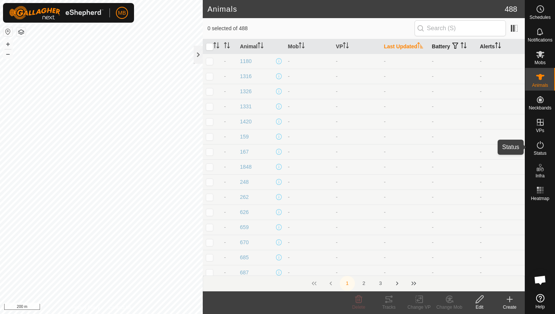
click at [542, 144] on icon at bounding box center [540, 144] width 9 height 9
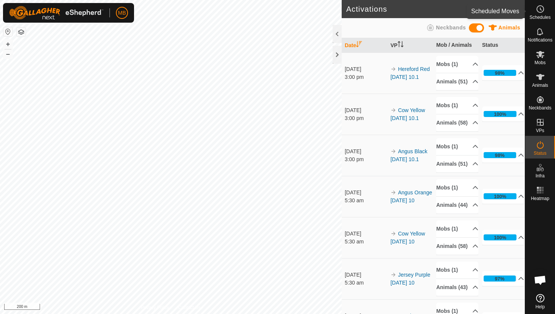
click at [542, 10] on icon at bounding box center [540, 9] width 9 height 9
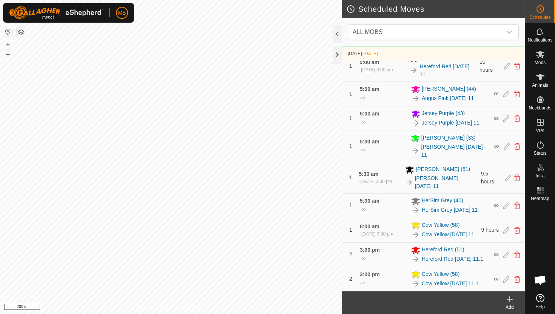
scroll to position [428, 0]
